Goal: Information Seeking & Learning: Understand process/instructions

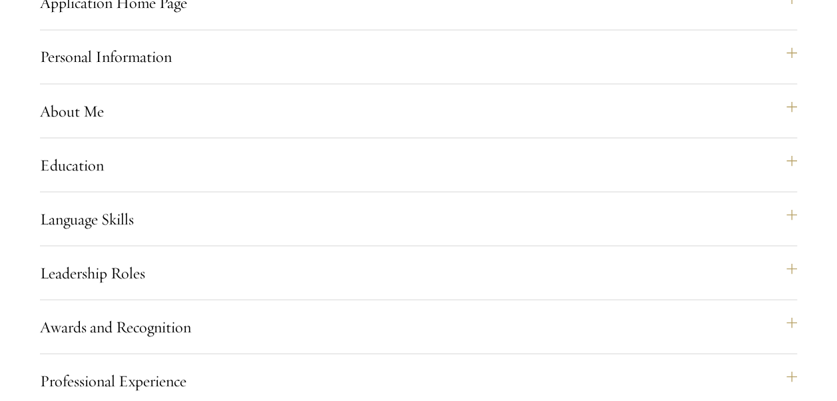
scroll to position [1190, 0]
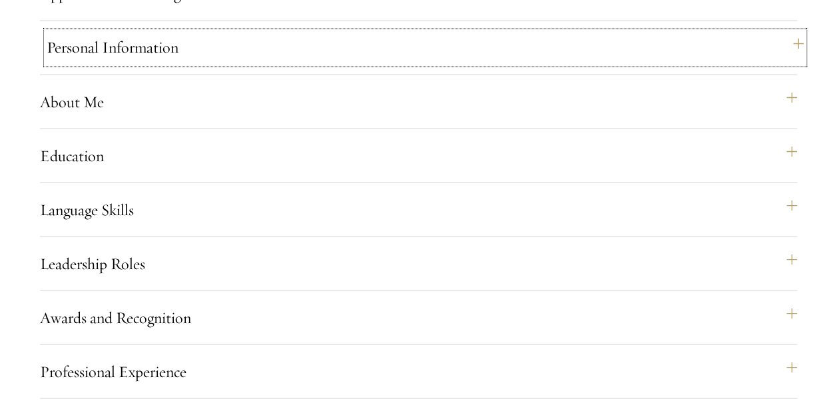
click at [108, 63] on button "Personal Information" at bounding box center [425, 47] width 757 height 32
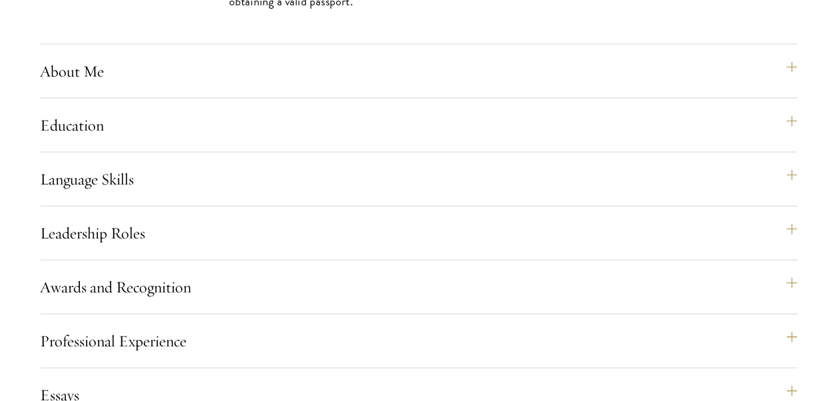
scroll to position [1500, 0]
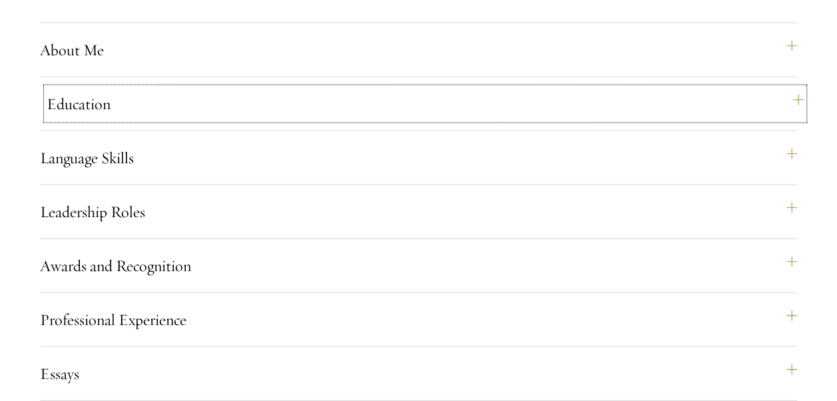
click at [67, 120] on button "Education" at bounding box center [425, 104] width 757 height 32
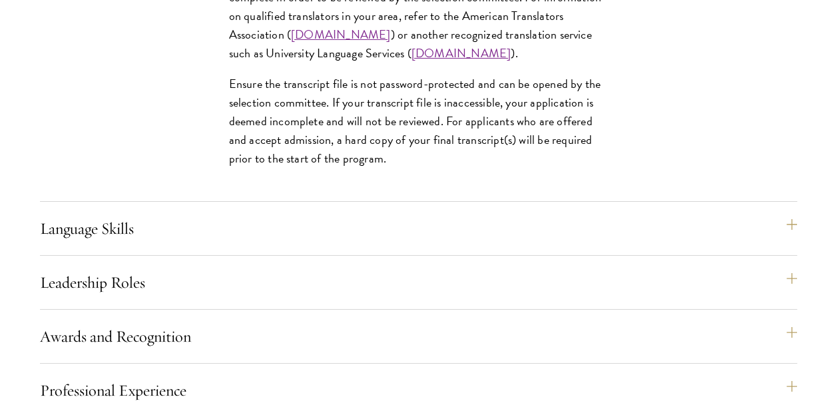
scroll to position [2354, 0]
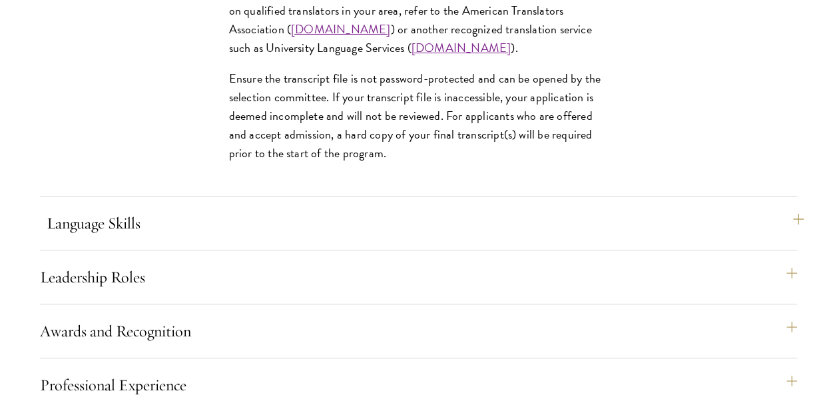
click at [486, 239] on button "Language Skills" at bounding box center [425, 223] width 757 height 32
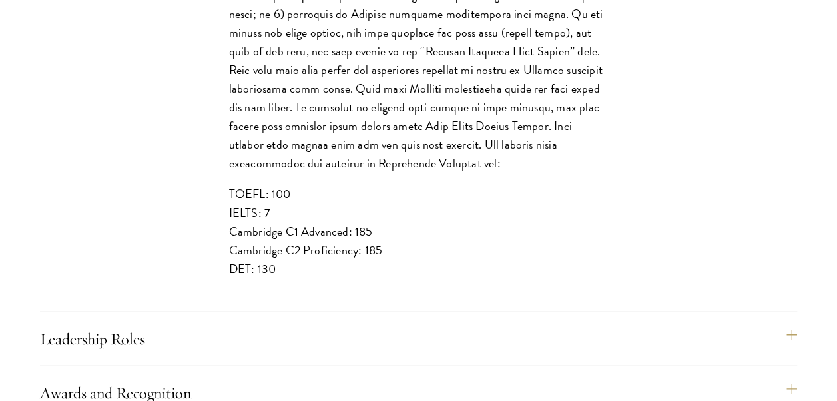
scroll to position [1648, 0]
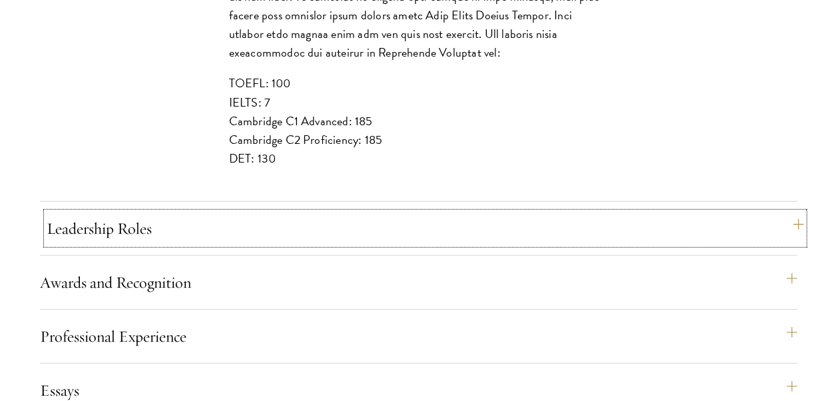
click at [68, 244] on button "Leadership Roles" at bounding box center [425, 228] width 757 height 32
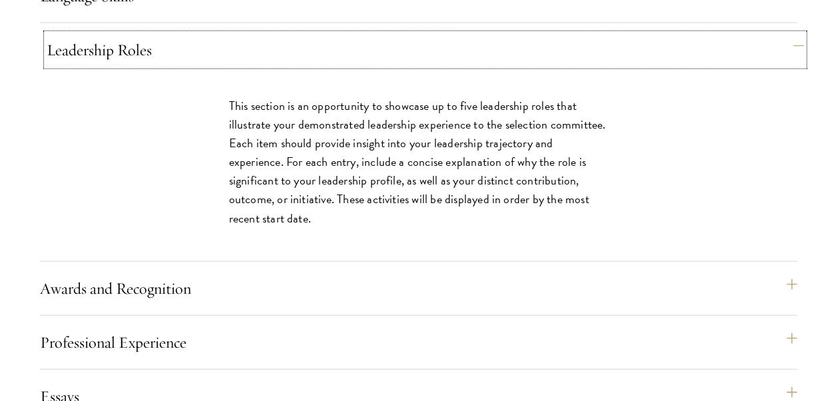
scroll to position [1409, 0]
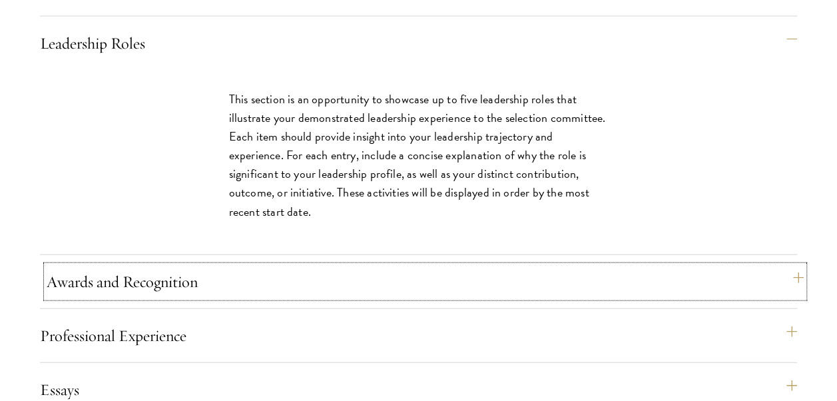
click at [65, 298] on button "Awards and Recognition" at bounding box center [425, 282] width 757 height 32
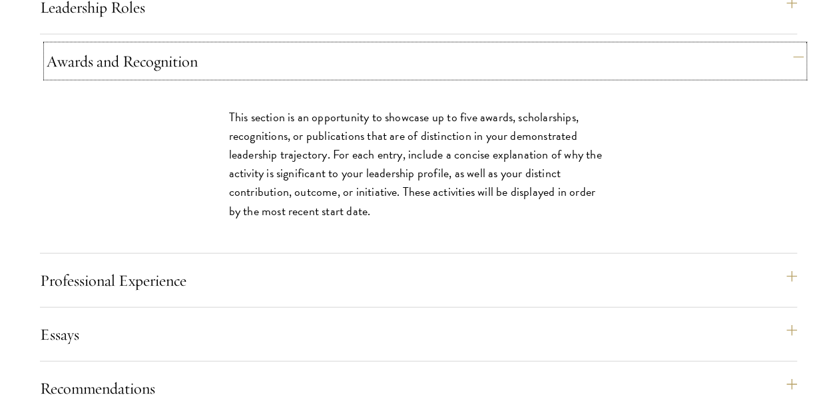
scroll to position [1445, 0]
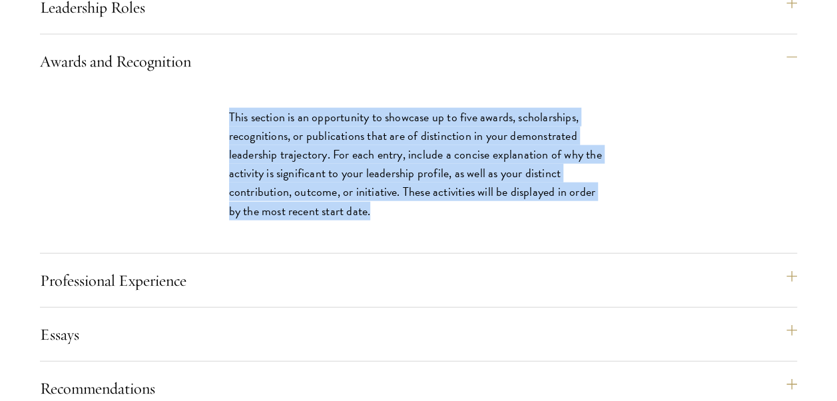
drag, startPoint x: 225, startPoint y: 153, endPoint x: 362, endPoint y: 244, distance: 163.8
click at [362, 244] on div "This section is an opportunity to showcase up to five awards, scholarships, rec…" at bounding box center [419, 170] width 460 height 165
copy p "This section is an opportunity to showcase up to five awards, scholarships, rec…"
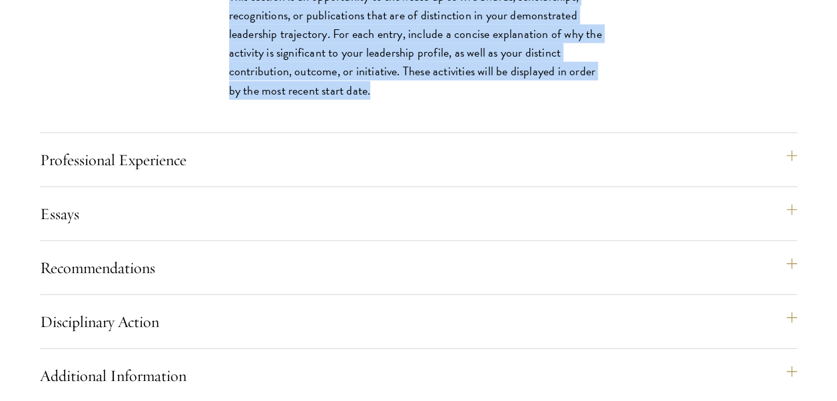
scroll to position [1568, 0]
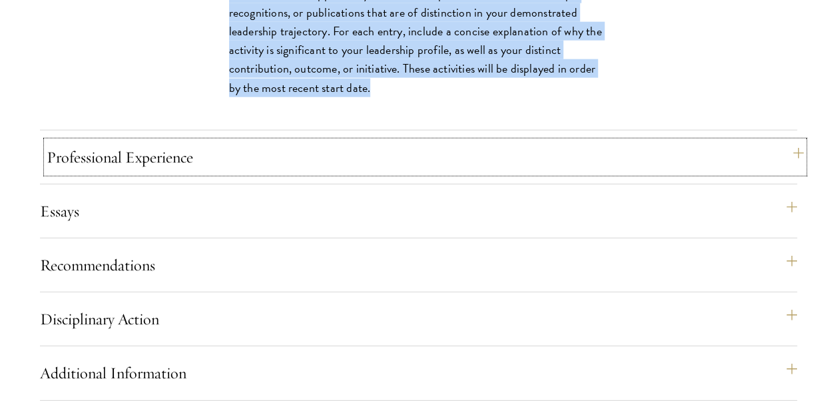
click at [412, 173] on button "Professional Experience" at bounding box center [425, 157] width 757 height 32
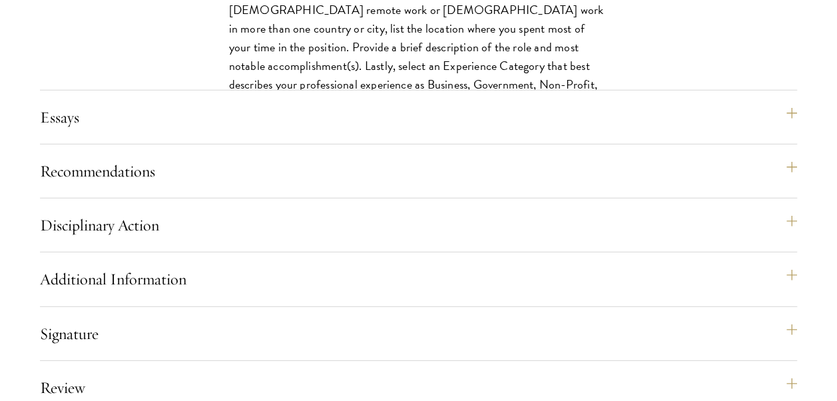
scroll to position [1800, 0]
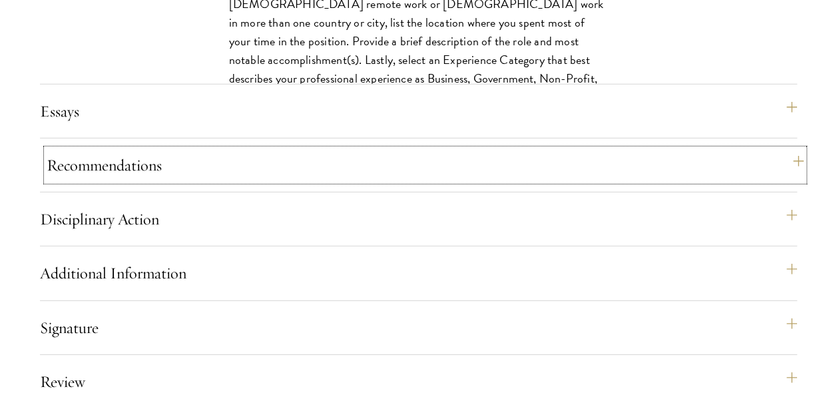
click at [67, 181] on button "Recommendations" at bounding box center [425, 165] width 757 height 32
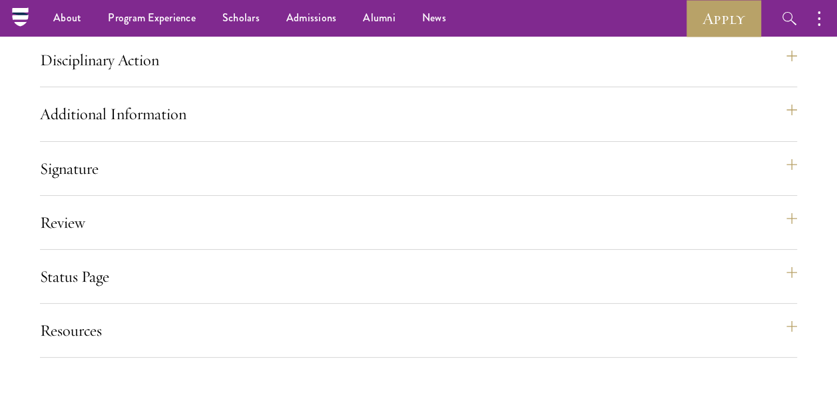
scroll to position [2460, 0]
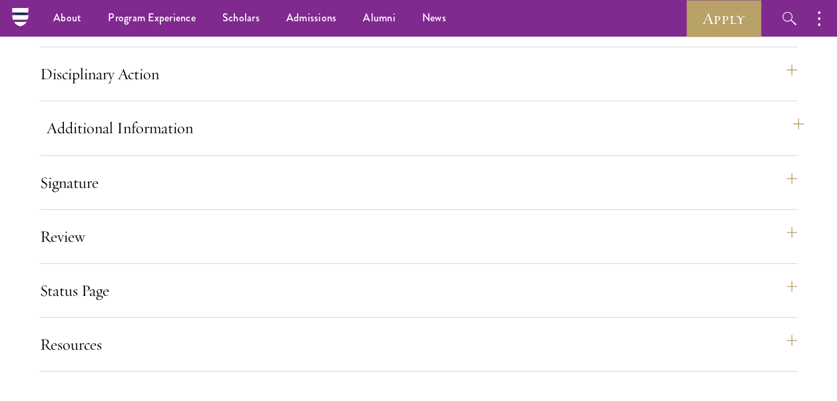
click at [58, 144] on button "Additional Information" at bounding box center [425, 128] width 757 height 32
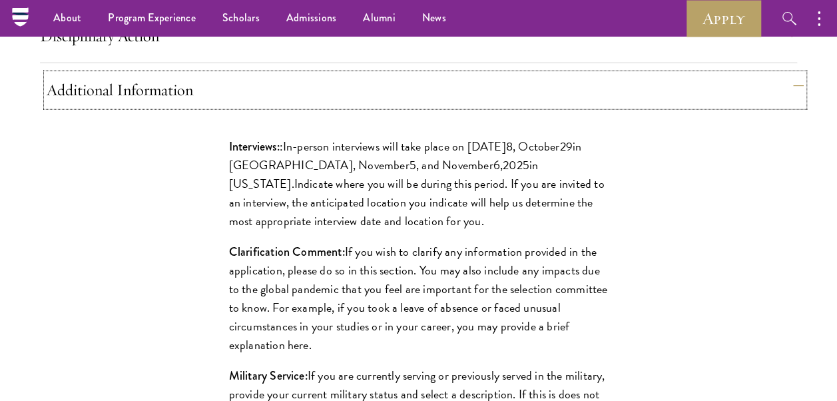
scroll to position [1680, 0]
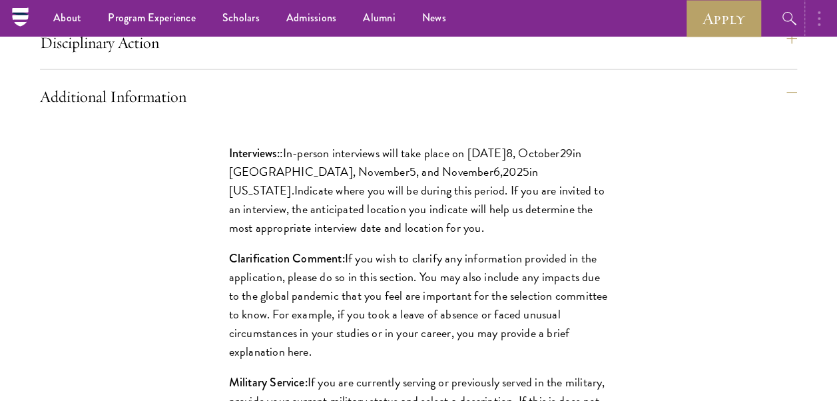
click at [819, 24] on circle "button" at bounding box center [819, 24] width 3 height 3
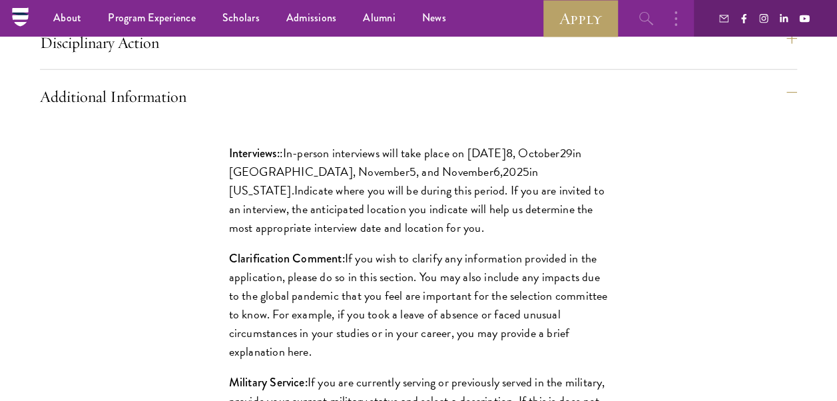
click at [643, 25] on icon "button" at bounding box center [647, 19] width 16 height 16
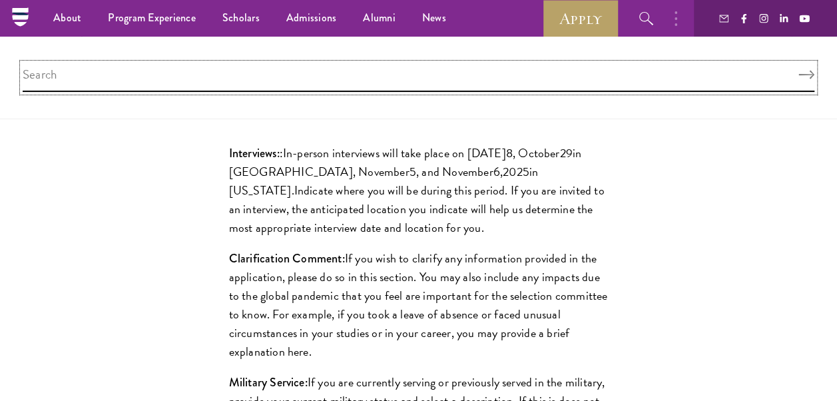
click at [57, 69] on input "search" at bounding box center [419, 77] width 792 height 29
type input "question"
click at [799, 71] on button "Search" at bounding box center [807, 75] width 16 height 9
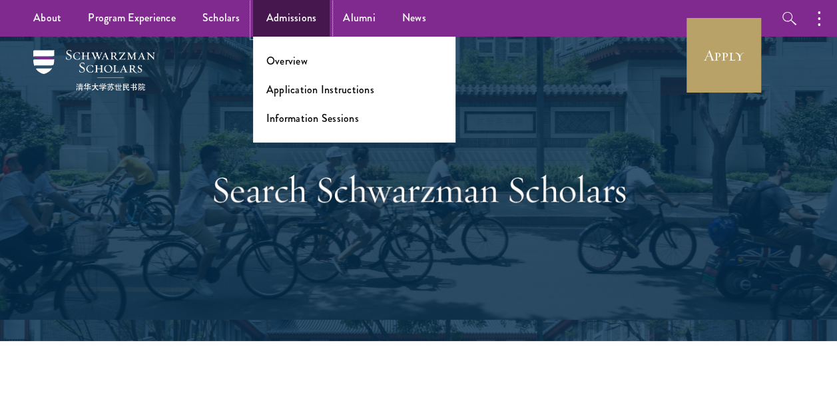
click at [288, 31] on link "Admissions" at bounding box center [291, 18] width 77 height 37
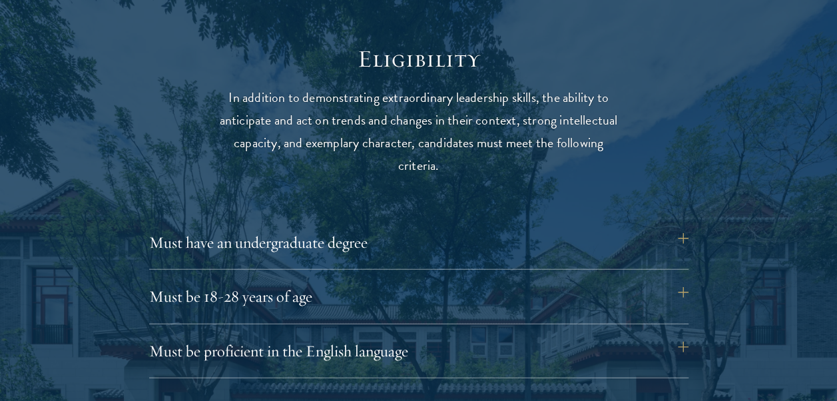
scroll to position [1688, 0]
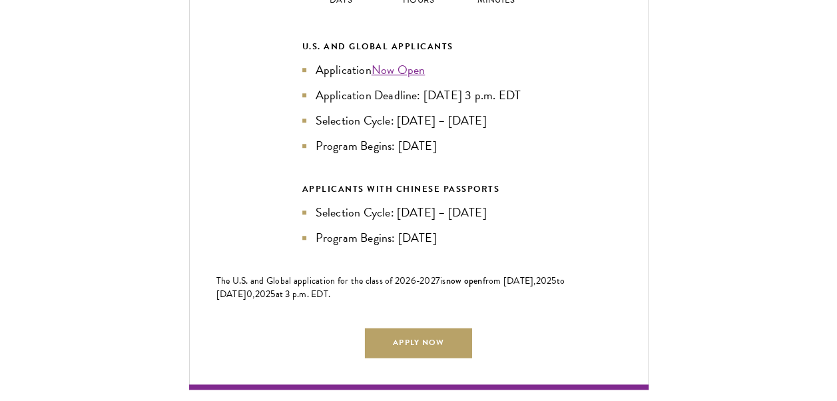
click at [87, 335] on div "Current Selection Cycle: Countdown to September 10, 2025 Application Deadline 3…" at bounding box center [418, 124] width 757 height 531
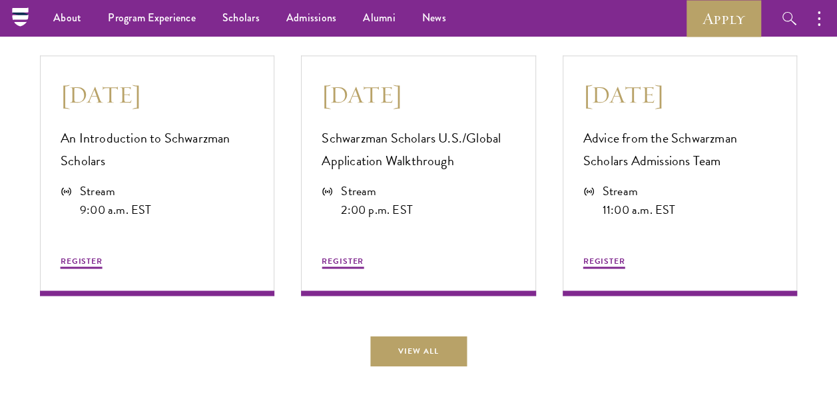
scroll to position [3521, 0]
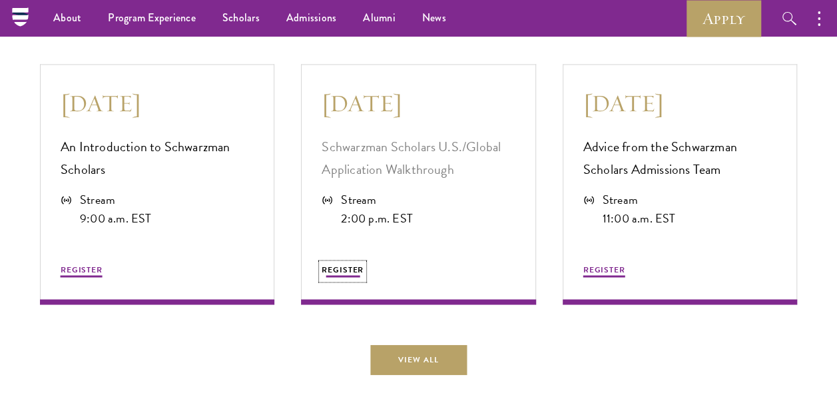
click at [340, 279] on button "REGISTER" at bounding box center [343, 271] width 42 height 16
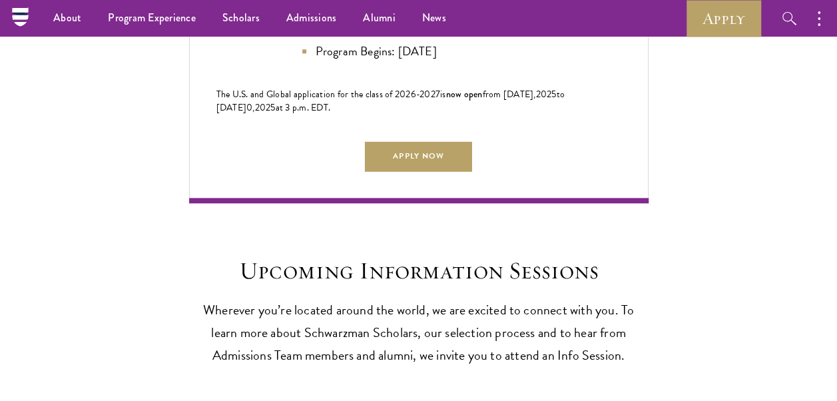
scroll to position [3162, 0]
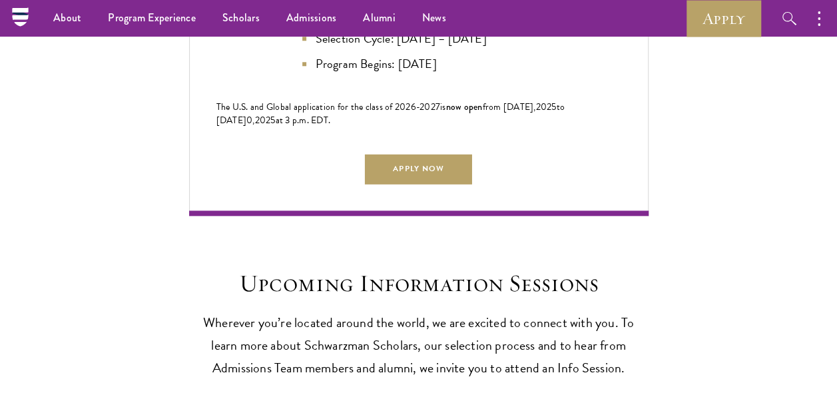
click at [446, 298] on h2 "Upcoming Information Sessions" at bounding box center [419, 283] width 460 height 29
click at [440, 184] on link "Apply Now" at bounding box center [418, 169] width 107 height 30
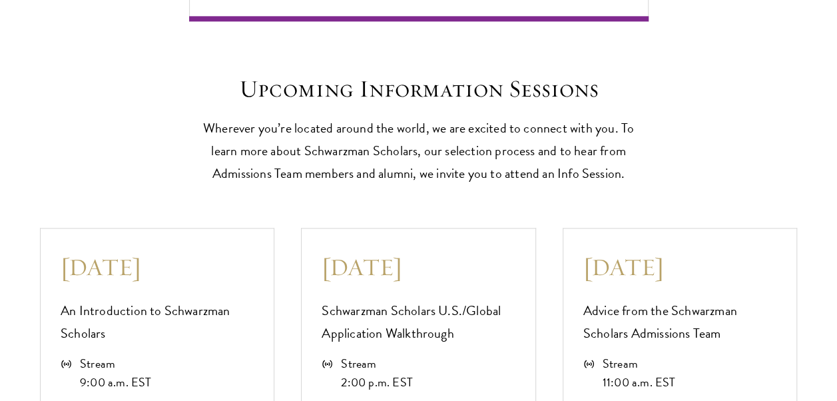
scroll to position [3357, 0]
